Goal: Check status: Check status

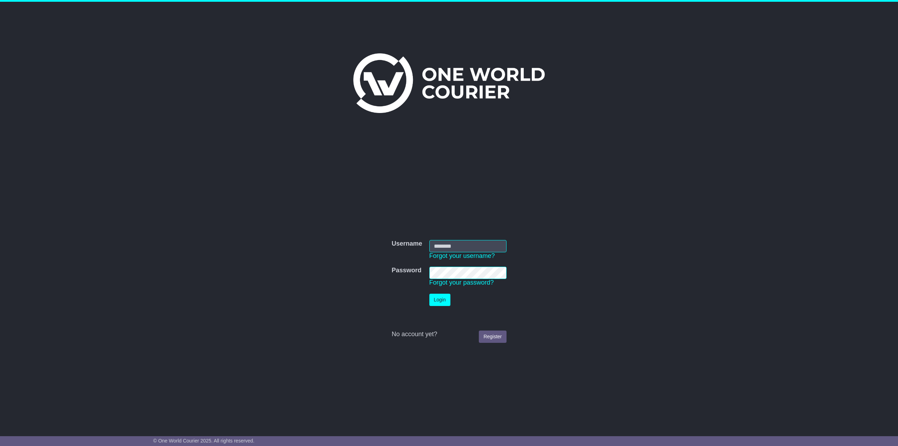
type input "**********"
click at [440, 300] on button "Login" at bounding box center [439, 300] width 21 height 12
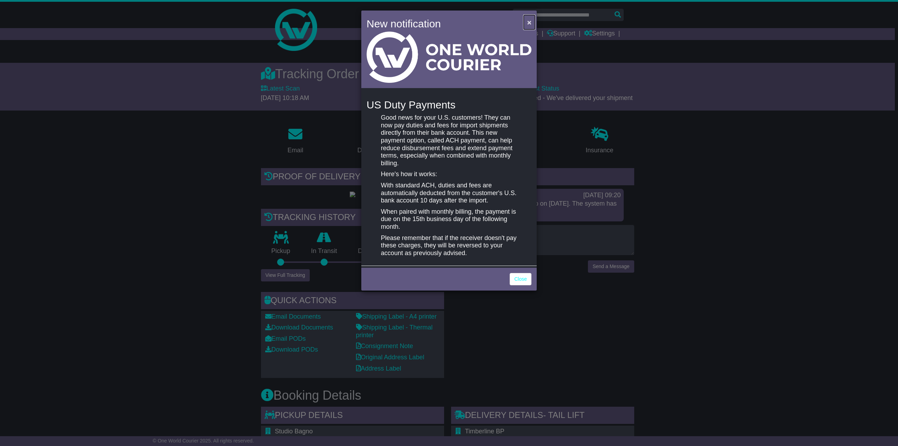
click at [531, 23] on span "×" at bounding box center [529, 22] width 4 height 8
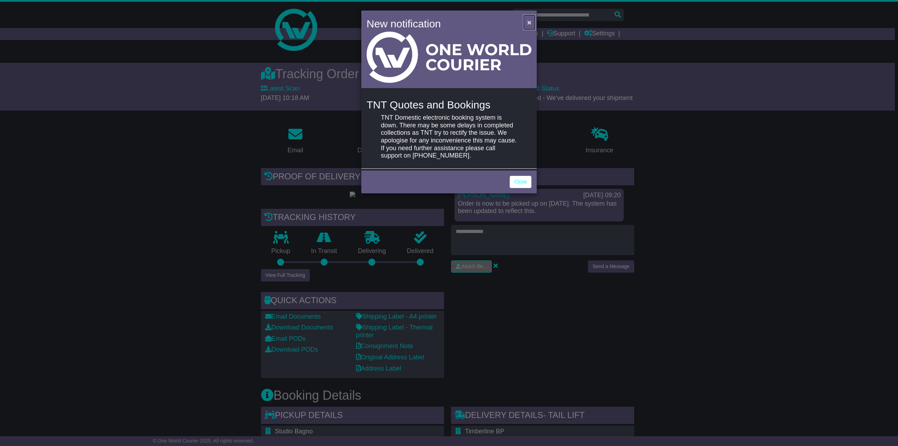
click at [530, 21] on span "×" at bounding box center [529, 22] width 4 height 8
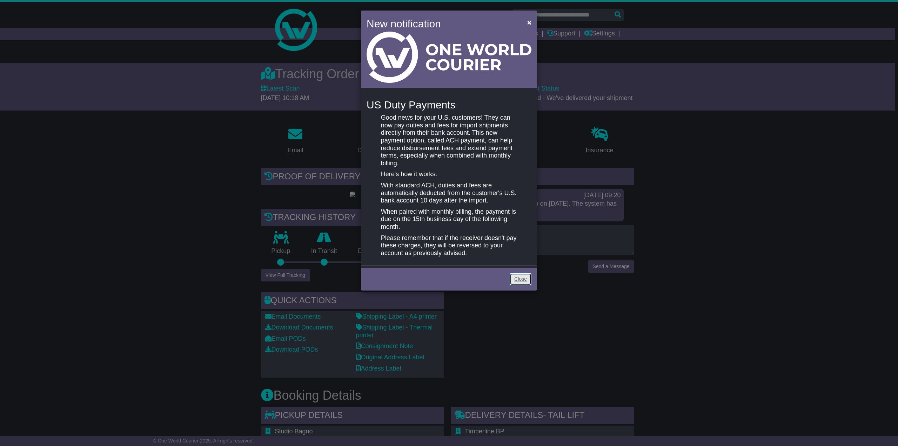
click at [527, 281] on link "Close" at bounding box center [521, 279] width 22 height 12
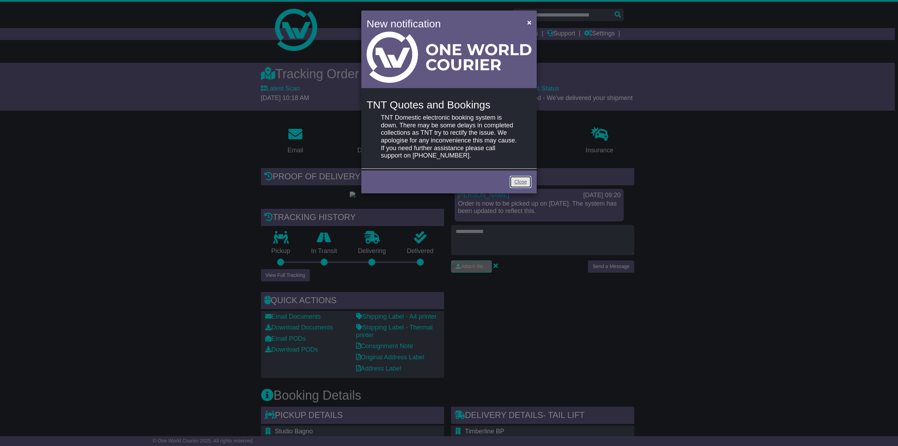
click at [525, 178] on link "Close" at bounding box center [521, 182] width 22 height 12
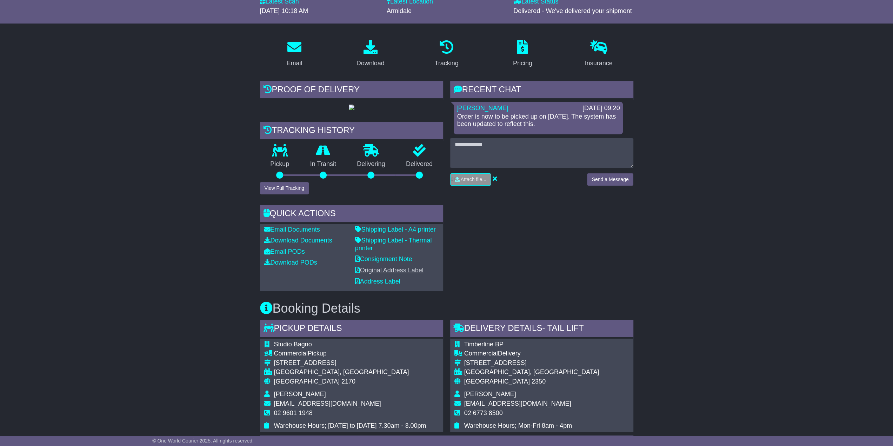
scroll to position [52, 0]
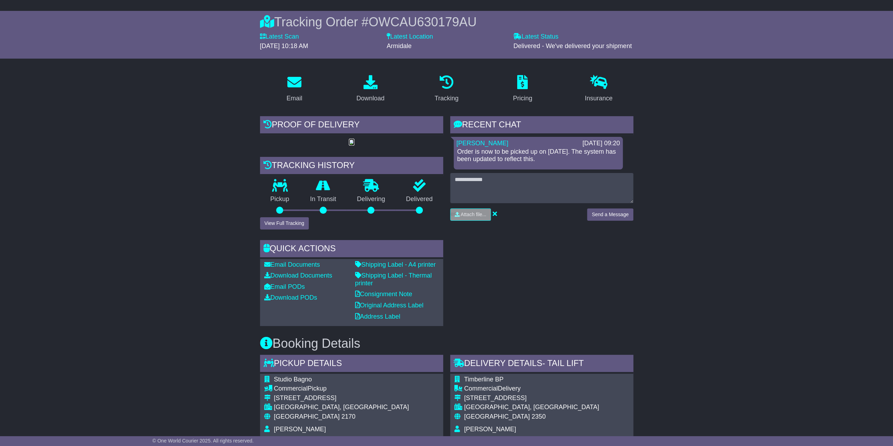
click at [349, 145] on img at bounding box center [352, 143] width 6 height 6
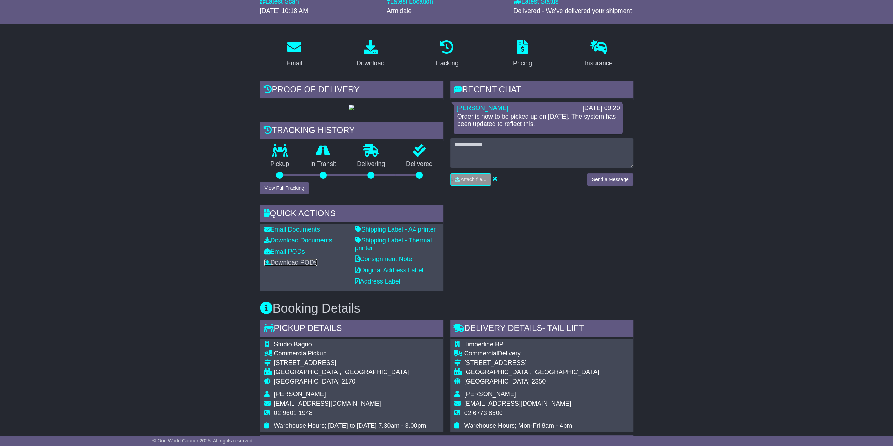
click at [287, 266] on link "Download PODs" at bounding box center [290, 262] width 53 height 7
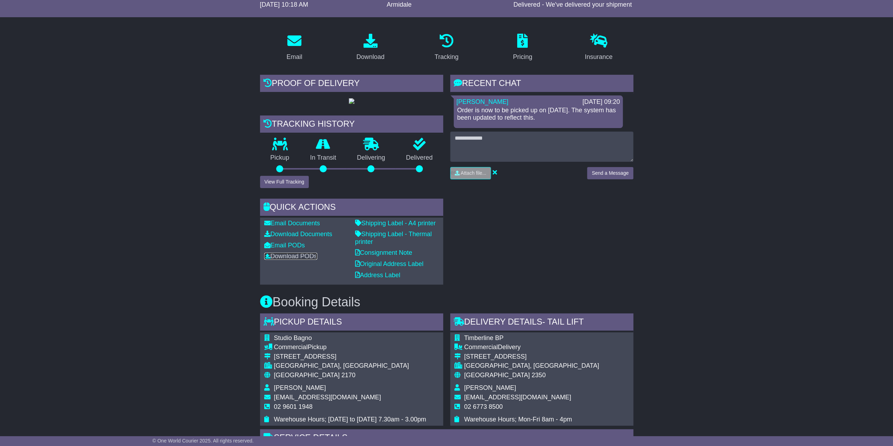
scroll to position [52, 0]
